Goal: Task Accomplishment & Management: Use online tool/utility

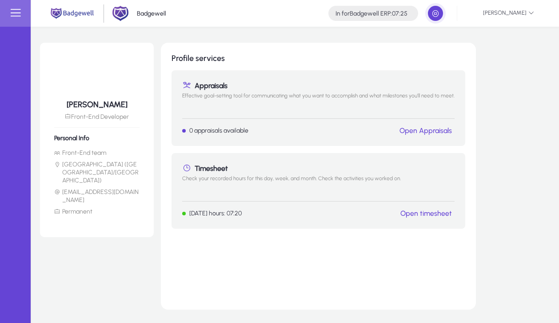
click at [436, 208] on div "Timesheet Check your recorded hours for this day, week, and month. Check the ac…" at bounding box center [318, 191] width 294 height 76
click at [434, 211] on link "Open timesheet" at bounding box center [426, 213] width 52 height 8
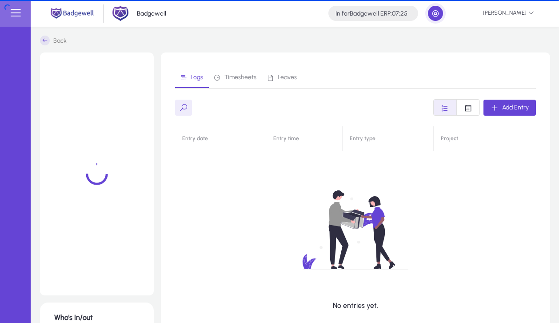
click at [432, 215] on img at bounding box center [355, 229] width 196 height 129
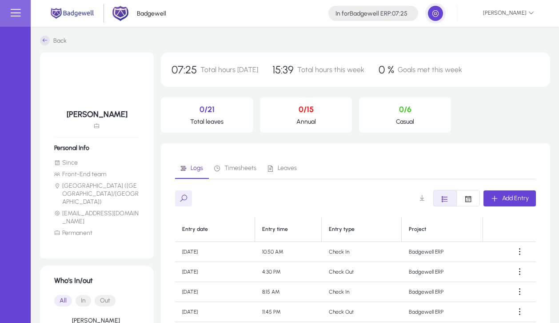
scroll to position [140, 0]
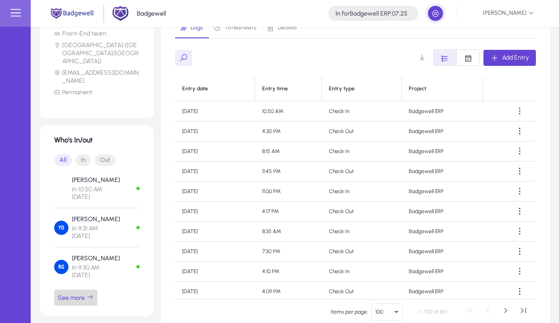
click at [80, 292] on span "button" at bounding box center [75, 297] width 43 height 21
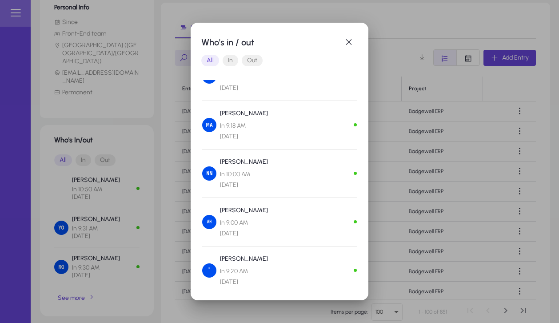
scroll to position [0, 0]
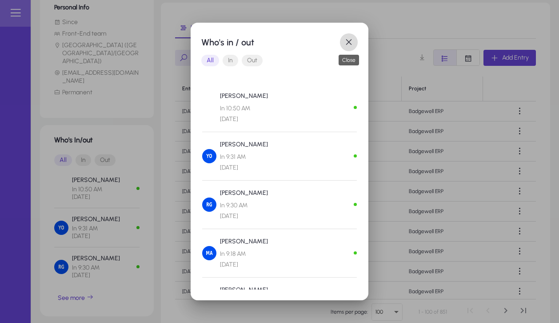
click at [349, 47] on span "button" at bounding box center [349, 42] width 18 height 18
